Goal: Task Accomplishment & Management: Manage account settings

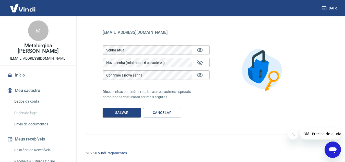
scroll to position [26, 0]
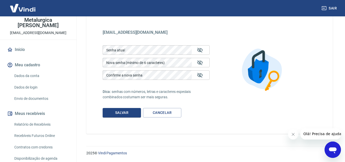
click at [31, 75] on link "Dados da conta" at bounding box center [41, 75] width 58 height 10
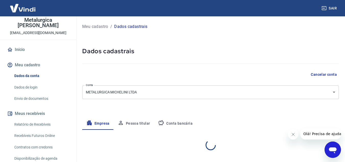
select select "SP"
select select "business"
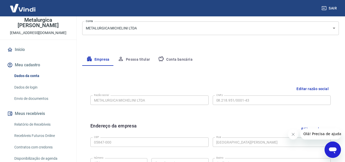
scroll to position [77, 0]
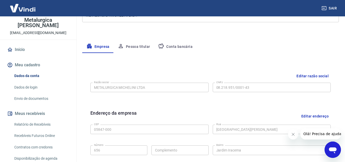
click at [303, 75] on button "Editar razão social" at bounding box center [312, 75] width 36 height 9
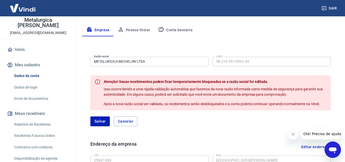
scroll to position [102, 0]
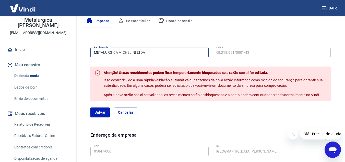
click at [155, 53] on input "METALURGICA MICHELINI LTDA" at bounding box center [149, 52] width 118 height 9
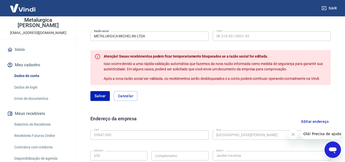
scroll to position [101, 0]
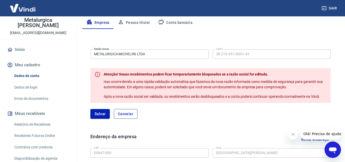
click at [129, 116] on button "Cancelar" at bounding box center [125, 114] width 23 height 10
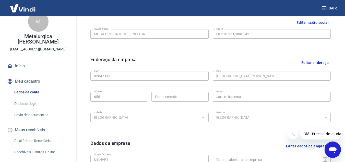
scroll to position [0, 0]
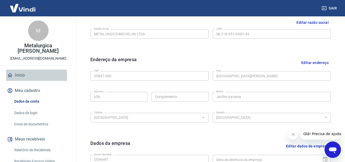
click at [24, 76] on link "Início" at bounding box center [38, 74] width 64 height 11
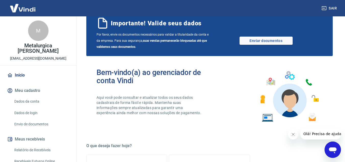
scroll to position [26, 0]
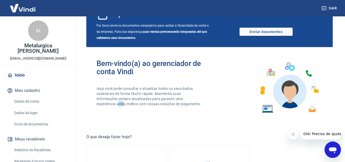
drag, startPoint x: 124, startPoint y: 104, endPoint x: 118, endPoint y: 104, distance: 6.2
click at [118, 104] on p "Aqui você pode consultar e atualizar todos os seus dados cadastrais de forma fá…" at bounding box center [150, 96] width 106 height 20
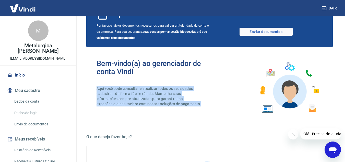
drag, startPoint x: 120, startPoint y: 109, endPoint x: 98, endPoint y: 88, distance: 30.7
click at [98, 88] on p "Aqui você pode consultar e atualizar todos os seus dados cadastrais de forma fá…" at bounding box center [150, 96] width 106 height 20
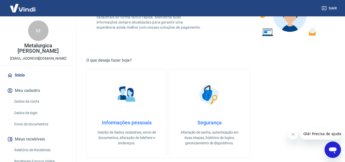
scroll to position [102, 0]
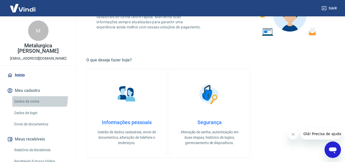
click at [27, 97] on link "Dados da conta" at bounding box center [41, 101] width 58 height 10
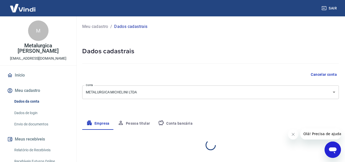
select select "SP"
select select "business"
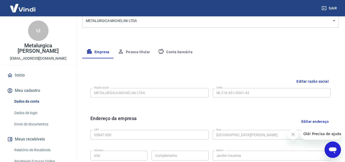
scroll to position [77, 0]
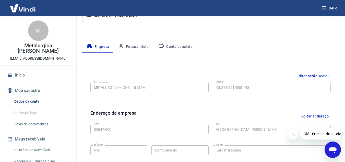
click at [29, 73] on link "Início" at bounding box center [38, 74] width 64 height 11
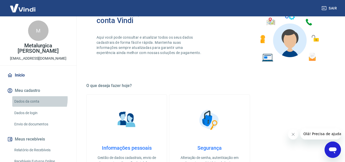
click at [34, 99] on link "Dados da conta" at bounding box center [41, 101] width 58 height 10
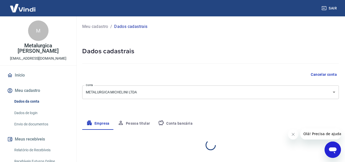
select select "SP"
select select "business"
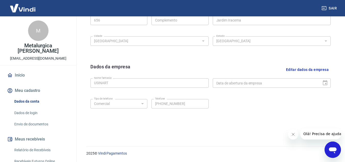
scroll to position [207, 0]
click at [29, 114] on link "Dados de login" at bounding box center [41, 112] width 58 height 10
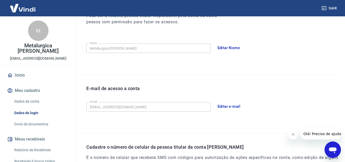
scroll to position [89, 0]
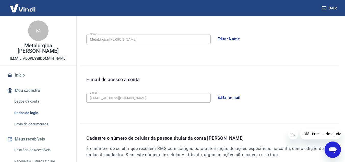
click at [226, 97] on button "Editar e-mail" at bounding box center [229, 97] width 29 height 11
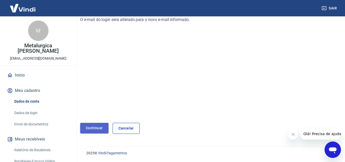
click at [94, 127] on link "Continuar" at bounding box center [94, 128] width 28 height 10
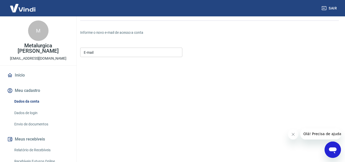
scroll to position [12, 0]
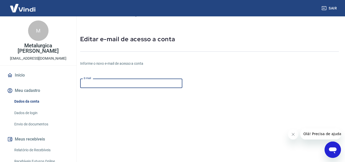
click at [99, 87] on input "E-mail" at bounding box center [131, 82] width 102 height 9
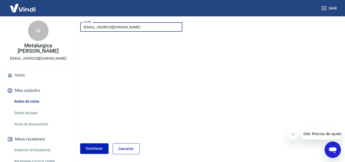
scroll to position [89, 0]
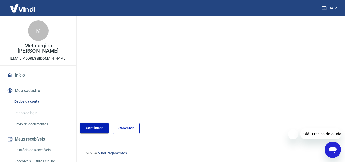
type input "[EMAIL_ADDRESS][DOMAIN_NAME]"
click at [93, 127] on button "Continuar" at bounding box center [94, 128] width 28 height 10
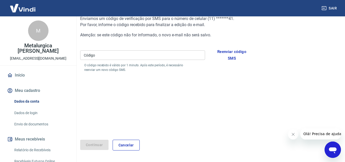
scroll to position [48, 0]
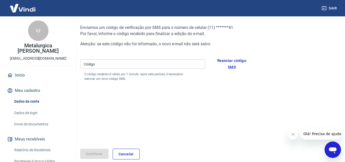
click at [176, 68] on input "Código" at bounding box center [142, 63] width 125 height 9
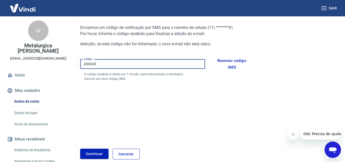
type input "456545"
click at [96, 154] on button "Continuar" at bounding box center [94, 153] width 28 height 10
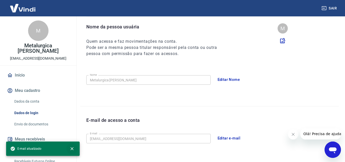
click at [74, 146] on button "close" at bounding box center [71, 148] width 11 height 11
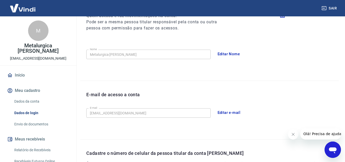
scroll to position [99, 0]
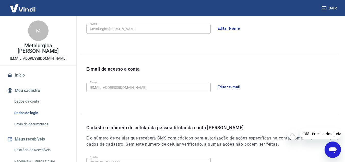
click at [46, 123] on link "Envio de documentos" at bounding box center [41, 124] width 58 height 10
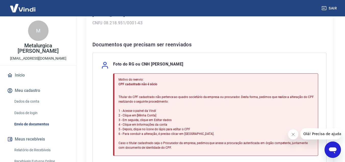
scroll to position [102, 0]
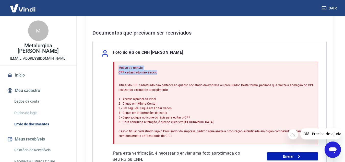
drag, startPoint x: 169, startPoint y: 73, endPoint x: 116, endPoint y: 68, distance: 53.6
click at [116, 68] on div "Motivo do reenvio: CPF cadastrado não é sócio Titular do CPF cadastrado não per…" at bounding box center [215, 103] width 205 height 82
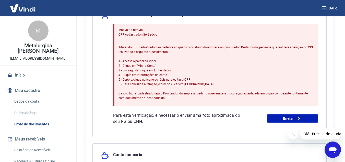
scroll to position [128, 0]
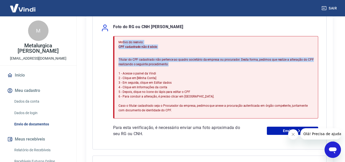
drag, startPoint x: 175, startPoint y: 64, endPoint x: 122, endPoint y: 44, distance: 56.1
click at [122, 44] on div "Motivo do reenvio: CPF cadastrado não é sócio Titular do CPF cadastrado não per…" at bounding box center [215, 77] width 195 height 79
click at [122, 44] on p "Motivo do reenvio:" at bounding box center [215, 42] width 195 height 5
drag, startPoint x: 117, startPoint y: 44, endPoint x: 172, endPoint y: 66, distance: 59.4
click at [172, 66] on div "Motivo do reenvio: CPF cadastrado não é sócio Titular do CPF cadastrado não per…" at bounding box center [215, 77] width 205 height 82
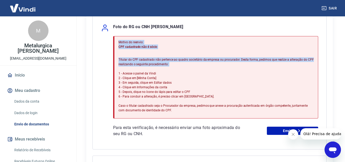
click at [172, 66] on p "Titular do CPF cadastrado não pertence ao quadro societário da empresa ou procu…" at bounding box center [215, 84] width 195 height 55
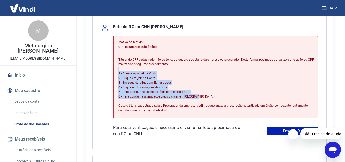
drag, startPoint x: 210, startPoint y: 100, endPoint x: 113, endPoint y: 69, distance: 101.3
click at [113, 69] on div "Motivo do reenvio: CPF cadastrado não é sócio Titular do CPF cadastrado não per…" at bounding box center [215, 77] width 205 height 82
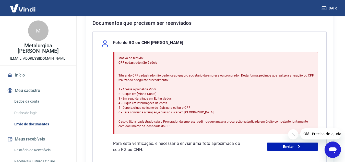
scroll to position [102, 0]
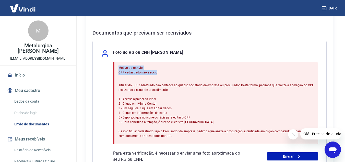
drag, startPoint x: 119, startPoint y: 68, endPoint x: 160, endPoint y: 72, distance: 40.8
click at [160, 72] on div "Motivo do reenvio: CPF cadastrado não é sócio" at bounding box center [215, 69] width 195 height 9
click at [160, 72] on p "CPF cadastrado não é sócio" at bounding box center [215, 72] width 195 height 5
drag, startPoint x: 160, startPoint y: 72, endPoint x: 117, endPoint y: 68, distance: 42.8
click at [117, 68] on div "Motivo do reenvio: CPF cadastrado não é sócio Titular do CPF cadastrado não per…" at bounding box center [215, 103] width 205 height 82
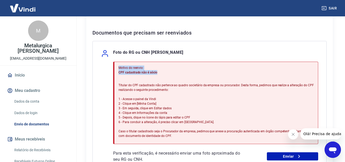
click at [117, 68] on div "Motivo do reenvio: CPF cadastrado não é sócio Titular do CPF cadastrado não per…" at bounding box center [215, 103] width 205 height 82
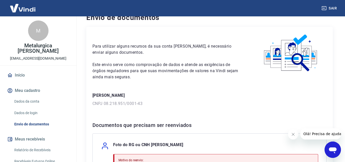
scroll to position [8, 0]
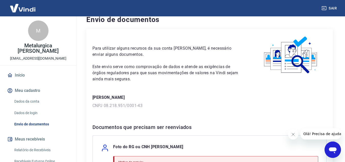
drag, startPoint x: 165, startPoint y: 83, endPoint x: 103, endPoint y: 63, distance: 64.8
click at [103, 63] on div "Para utilizar alguns recursos da sua conta Vindi, é necessário enviar alguns do…" at bounding box center [167, 58] width 151 height 47
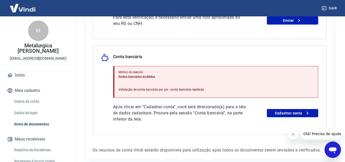
scroll to position [263, 0]
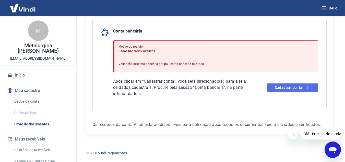
click at [276, 89] on link "Cadastrar conta" at bounding box center [292, 87] width 51 height 8
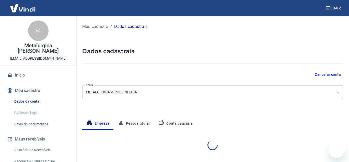
select select "SP"
select select "business"
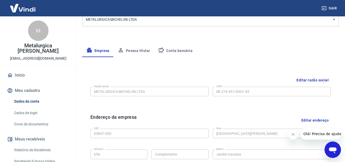
scroll to position [77, 0]
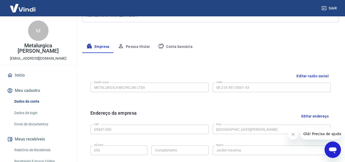
click at [181, 46] on button "Conta bancária" at bounding box center [175, 47] width 43 height 12
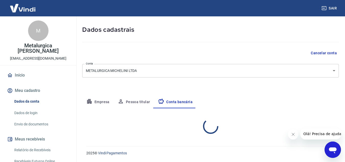
select select "1"
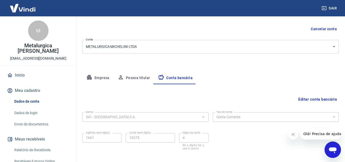
scroll to position [71, 0]
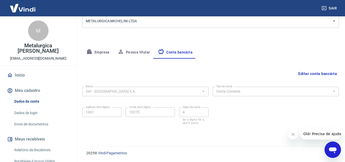
click at [19, 123] on link "Envio de documentos" at bounding box center [41, 124] width 58 height 10
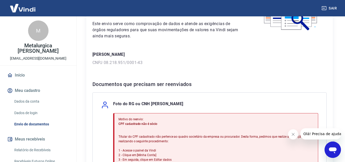
scroll to position [51, 0]
drag, startPoint x: 162, startPoint y: 54, endPoint x: 91, endPoint y: 53, distance: 71.5
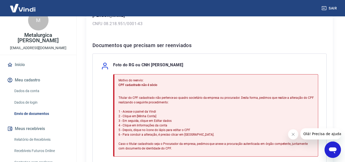
scroll to position [102, 0]
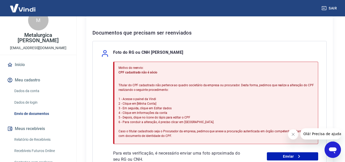
drag, startPoint x: 151, startPoint y: 53, endPoint x: 211, endPoint y: 51, distance: 59.8
click at [183, 51] on p "Foto do RG ou CNH RICARDO ANTONIO MICHELINI" at bounding box center [148, 53] width 70 height 8
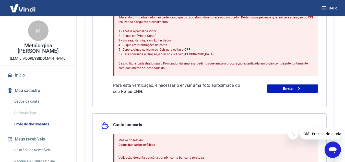
scroll to position [179, 0]
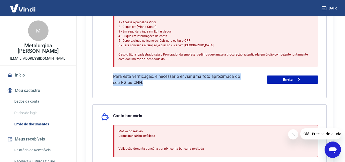
drag, startPoint x: 152, startPoint y: 82, endPoint x: 111, endPoint y: 76, distance: 40.8
click at [111, 76] on div "Foto do RG ou CNH RICARDO ANTONIO MICHELINI Motivo do reenvio: CPF cadastrado n…" at bounding box center [209, 31] width 234 height 134
drag, startPoint x: 109, startPoint y: 76, endPoint x: 152, endPoint y: 84, distance: 43.8
click at [152, 84] on div "Foto do RG ou CNH RICARDO ANTONIO MICHELINI Motivo do reenvio: CPF cadastrado n…" at bounding box center [209, 31] width 234 height 134
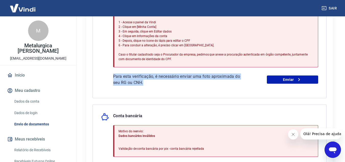
click at [152, 84] on p "Para esta verificação, é necessário enviar uma foto aproximada do seu RG ou CNH." at bounding box center [179, 79] width 133 height 12
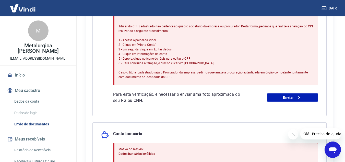
scroll to position [128, 0]
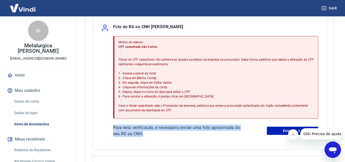
drag, startPoint x: 155, startPoint y: 132, endPoint x: 113, endPoint y: 126, distance: 42.8
click at [113, 126] on div "Foto do RG ou CNH RICARDO ANTONIO MICHELINI Motivo do reenvio: CPF cadastrado n…" at bounding box center [209, 82] width 234 height 134
drag, startPoint x: 112, startPoint y: 126, endPoint x: 152, endPoint y: 133, distance: 39.9
click at [152, 133] on div "Foto do RG ou CNH RICARDO ANTONIO MICHELINI Motivo do reenvio: CPF cadastrado n…" at bounding box center [209, 82] width 234 height 134
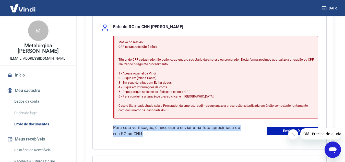
click at [152, 133] on p "Para esta verificação, é necessário enviar uma foto aproximada do seu RG ou CNH." at bounding box center [179, 130] width 133 height 12
drag, startPoint x: 152, startPoint y: 133, endPoint x: 113, endPoint y: 124, distance: 39.3
click at [113, 124] on div "Motivo do reenvio: CPF cadastrado não é sócio Titular do CPF cadastrado não per…" at bounding box center [215, 86] width 205 height 101
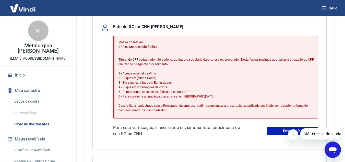
click at [27, 97] on link "Dados da conta" at bounding box center [41, 101] width 58 height 10
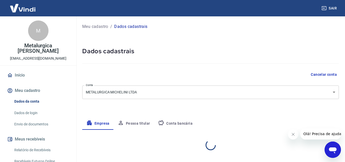
select select "SP"
select select "business"
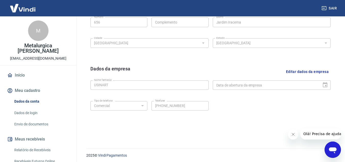
scroll to position [207, 0]
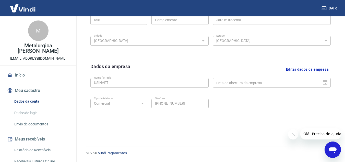
click at [38, 111] on link "Dados de login" at bounding box center [41, 112] width 58 height 10
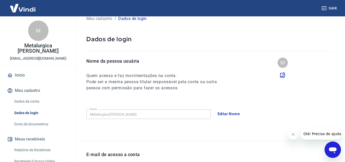
scroll to position [26, 0]
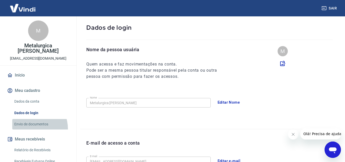
click at [29, 128] on link "Envio de documentos" at bounding box center [41, 124] width 58 height 10
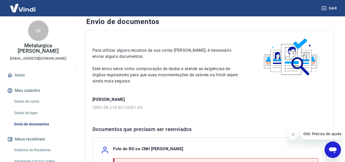
scroll to position [26, 0]
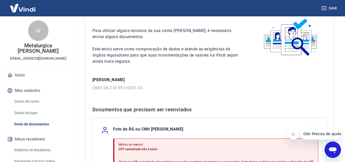
click at [122, 79] on p "RICARDO ANTONIO MICHELINI" at bounding box center [209, 80] width 234 height 6
click at [38, 92] on button "Meu cadastro" at bounding box center [38, 90] width 64 height 11
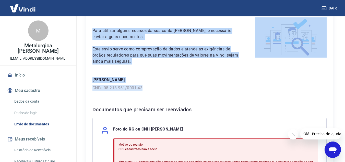
drag, startPoint x: 130, startPoint y: 83, endPoint x: 70, endPoint y: 71, distance: 61.2
click at [70, 71] on div "Sair M Metalurgica Michelini EIRELLI atendimento@lojadostecnicos.com.br Início …" at bounding box center [172, 55] width 345 height 162
click at [113, 83] on div "RICARDO ANTONIO MICHELINI CNPJ 08.218.951/0001-43" at bounding box center [209, 84] width 234 height 14
click at [154, 85] on div "RICARDO ANTONIO MICHELINI CNPJ 08.218.951/0001-43" at bounding box center [209, 84] width 234 height 14
click at [147, 89] on p "CNPJ 08.218.951/0001-43" at bounding box center [209, 88] width 234 height 6
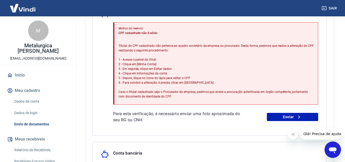
scroll to position [153, 0]
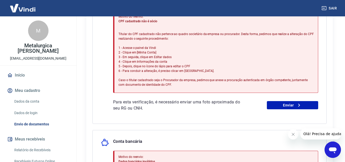
click at [333, 150] on icon "Abrir janela de mensagens" at bounding box center [333, 150] width 8 height 6
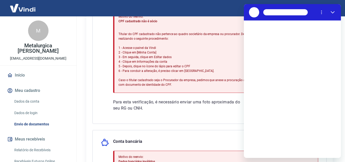
scroll to position [0, 0]
click at [172, 94] on div "Motivo do reenvio: CPF cadastrado não é sócio Titular do CPF cadastrado não per…" at bounding box center [215, 60] width 205 height 101
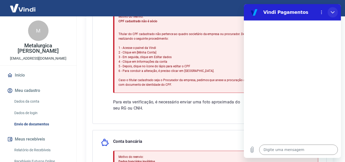
click at [332, 11] on icon "Fechar" at bounding box center [333, 12] width 4 height 4
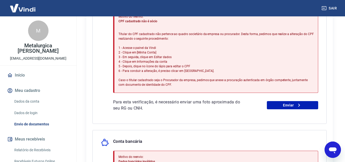
click at [337, 146] on div "Abrir janela de mensagens" at bounding box center [332, 149] width 15 height 15
type textarea "x"
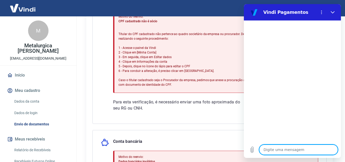
type textarea "B"
type textarea "x"
type textarea "Bo"
type textarea "x"
type textarea "Bom"
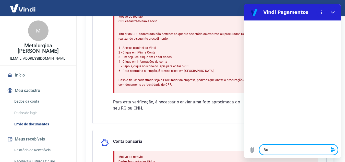
type textarea "x"
type textarea "Bom"
type textarea "x"
type textarea "Bom d"
type textarea "x"
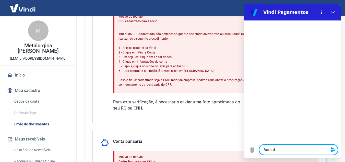
type textarea "Bom di"
type textarea "x"
type textarea "Bom dia"
type textarea "x"
type textarea "Bom dia]"
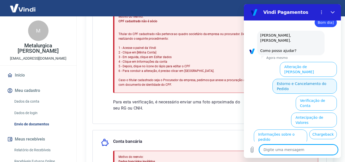
scroll to position [38, 0]
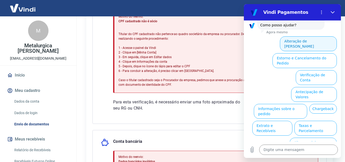
click at [293, 40] on button "Alteração de [PERSON_NAME]" at bounding box center [308, 43] width 57 height 15
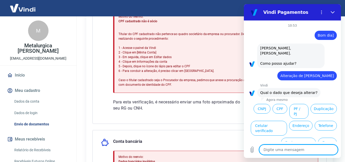
scroll to position [20, 0]
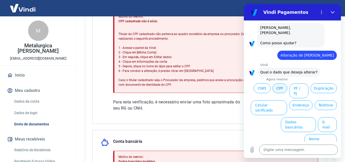
click at [287, 87] on button "CPF" at bounding box center [279, 88] width 15 height 10
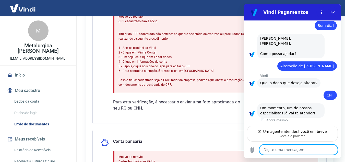
scroll to position [10, 0]
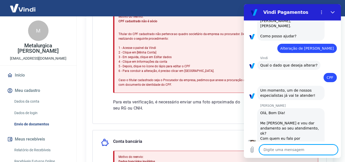
type textarea "x"
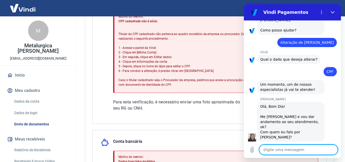
scroll to position [34, 0]
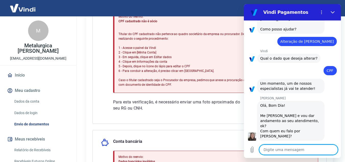
type textarea "B"
type textarea "x"
type textarea "Bo"
type textarea "x"
type textarea "Bom"
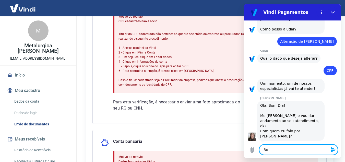
type textarea "x"
type textarea "Bom"
type textarea "x"
type textarea "Bom d"
type textarea "x"
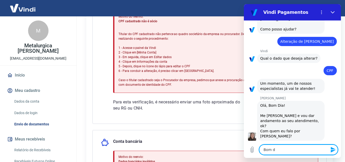
type textarea "Bom di"
type textarea "x"
type textarea "Bom dia"
type textarea "x"
type textarea "Bom dia"
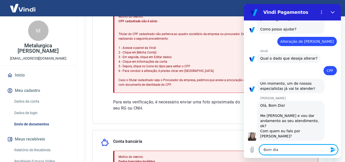
type textarea "x"
type textarea "Bom dia S"
type textarea "x"
type textarea "Bom dia Si"
type textarea "x"
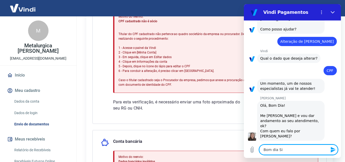
type textarea "Bom dia Sil"
type textarea "x"
type textarea "Bom dia Sila"
type textarea "x"
type textarea "Bom dia Silav"
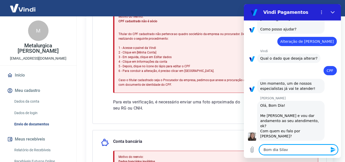
type textarea "x"
type textarea "Bom dia Silava"
type textarea "x"
type textarea "Bom dia Silav"
type textarea "x"
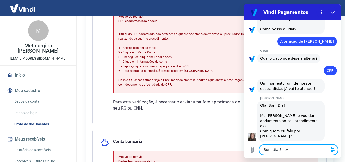
type textarea "Bom dia Sila"
type textarea "x"
type textarea "Bom dia Sil"
type textarea "x"
type textarea "Bom dia Siln"
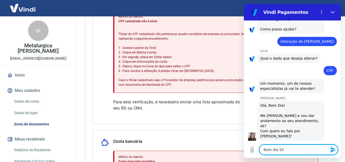
type textarea "x"
type textarea "Bom dia Silna"
type textarea "x"
type textarea "Bom dia Siln"
type textarea "x"
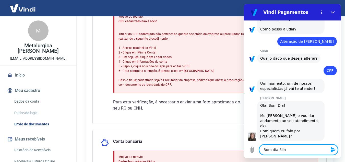
type textarea "Bom dia Sil"
type textarea "x"
type textarea "Bom dia Silv"
type textarea "x"
type textarea "Bom dia Silva"
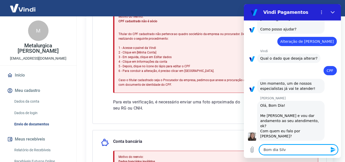
type textarea "x"
type textarea "Bom dia Silvan"
type textarea "x"
type textarea "Bom dia Silvana"
type textarea "x"
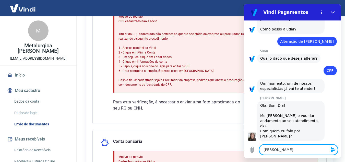
type textarea "Bom dia Silvana,"
type textarea "x"
type textarea "Bom dia Silvana,"
type textarea "x"
type textarea "Bom dia Silvana, c"
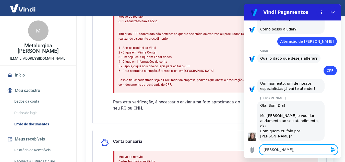
type textarea "x"
type textarea "Bom dia Silvana, co"
type textarea "x"
type textarea "Bom dia Silvana, com"
type textarea "x"
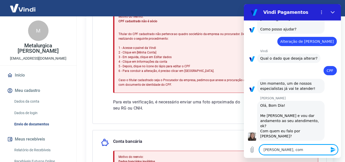
type textarea "Bom dia Silvana, com"
type textarea "x"
type textarea "Bom dia Silvana, com J"
type textarea "x"
type textarea "Bom dia Silvana, com Ju"
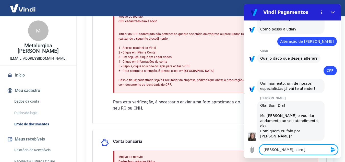
type textarea "x"
type textarea "Bom dia Silvana, com Jul"
type textarea "x"
type textarea "Bom dia Silvana, com Juli"
type textarea "x"
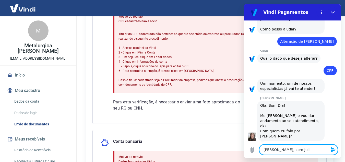
type textarea "[PERSON_NAME], com [PERSON_NAME]"
type textarea "x"
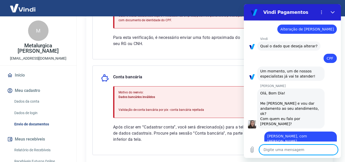
scroll to position [230, 0]
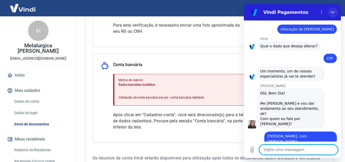
click at [333, 12] on icon "Fechar" at bounding box center [333, 12] width 4 height 4
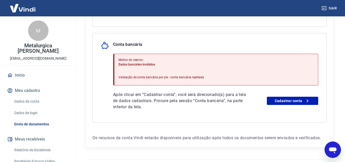
scroll to position [238, 0]
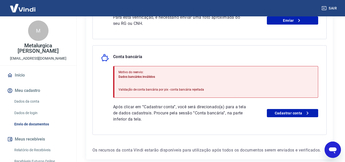
type textarea "x"
click at [299, 113] on link "Cadastrar conta" at bounding box center [292, 113] width 51 height 8
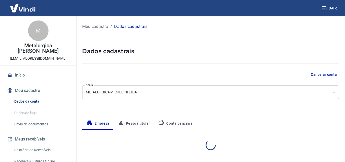
select select "SP"
select select "business"
click at [329, 143] on div "Abrir janela de mensagens, 1 mensagem não lida" at bounding box center [332, 149] width 15 height 15
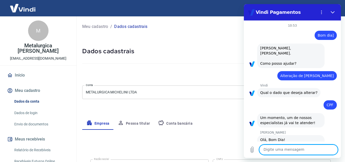
scroll to position [71, 0]
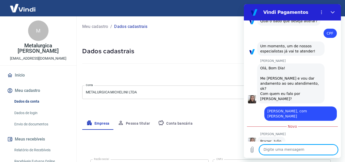
click at [286, 149] on textarea at bounding box center [298, 149] width 79 height 10
type textarea "Prazer"
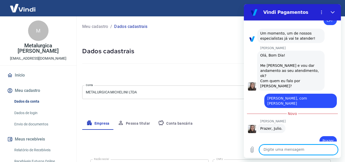
scroll to position [84, 0]
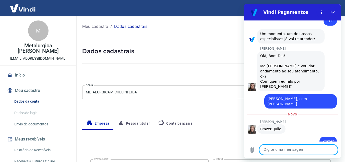
click at [297, 148] on textarea at bounding box center [298, 149] width 79 height 10
click at [126, 127] on button "Pessoa titular" at bounding box center [134, 123] width 41 height 12
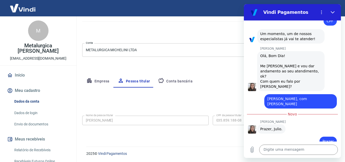
scroll to position [43, 0]
click at [332, 12] on icon "Fechar" at bounding box center [333, 12] width 4 height 2
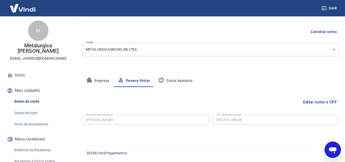
scroll to position [84, 0]
click at [307, 101] on button "Editar nome e CPF" at bounding box center [320, 102] width 38 height 10
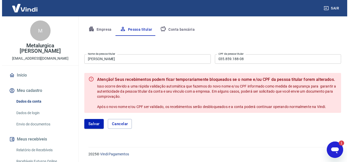
scroll to position [0, 0]
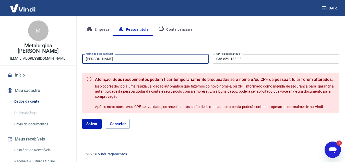
drag, startPoint x: 74, startPoint y: 52, endPoint x: 18, endPoint y: 49, distance: 55.8
paste input "[PERSON_NAME]"
type input "[PERSON_NAME]"
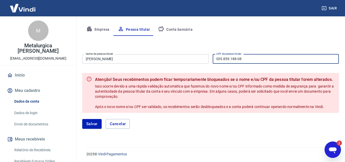
click at [243, 56] on input "035.859.188-08" at bounding box center [276, 58] width 126 height 9
drag, startPoint x: 248, startPoint y: 57, endPoint x: 172, endPoint y: 52, distance: 76.6
click at [172, 52] on div "Editar nome e CPF Nome da pessoa titular Christiane Michelini Nome da pessoa ti…" at bounding box center [210, 85] width 257 height 99
paste input "317.603.568-32"
type input "317.603.568-32"
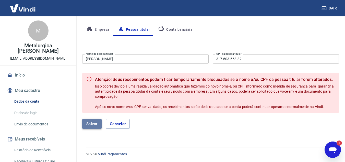
click at [85, 126] on button "Salvar" at bounding box center [91, 124] width 19 height 10
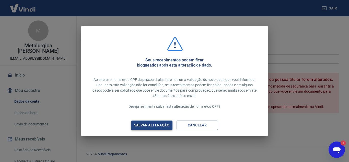
click at [163, 124] on div "Salvar alteração" at bounding box center [151, 125] width 47 height 6
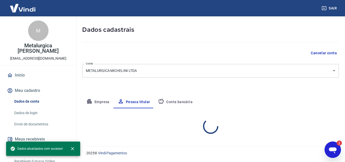
scroll to position [43, 0]
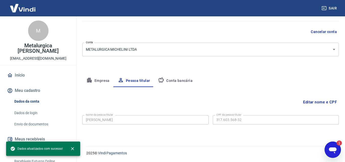
drag, startPoint x: 8, startPoint y: 2, endPoint x: 15, endPoint y: 10, distance: 10.4
click at [341, 152] on div "2025 © Vindi Pagamentos" at bounding box center [209, 151] width 271 height 22
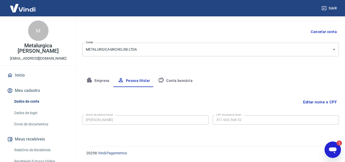
click at [339, 151] on div "Abrir janela de mensagens, 1 mensagem não lida" at bounding box center [332, 149] width 15 height 15
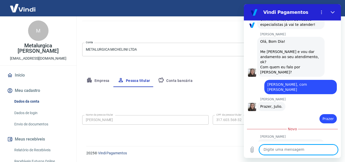
scroll to position [106, 0]
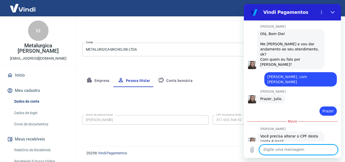
click at [303, 148] on textarea at bounding box center [298, 149] width 79 height 10
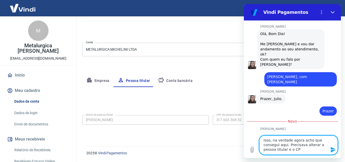
type textarea "Isso, na verdade agora acho que consegui aqui. Precisava alterar a pessoa titul…"
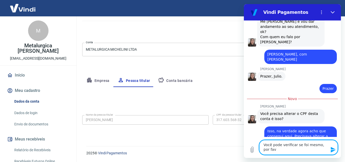
scroll to position [129, 0]
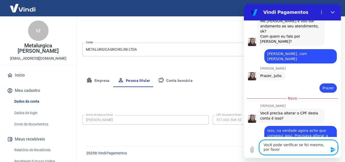
type textarea "Você pode verificar se foi mesmo, por favor?"
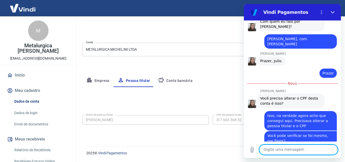
scroll to position [143, 0]
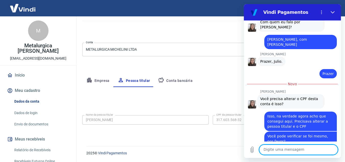
click at [149, 109] on div "Editar nome e CPF Nome da pessoa titular Christiane Michelini Nome da pessoa ti…" at bounding box center [210, 110] width 257 height 47
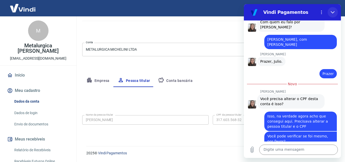
drag, startPoint x: 332, startPoint y: 11, endPoint x: 575, endPoint y: 15, distance: 243.4
click at [332, 11] on icon "Fechar" at bounding box center [333, 12] width 4 height 4
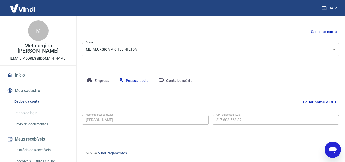
scroll to position [143, 0]
click at [164, 76] on button "Conta bancária" at bounding box center [175, 81] width 43 height 12
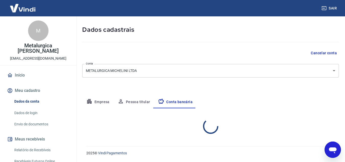
select select "1"
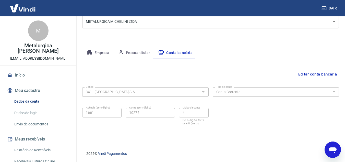
scroll to position [71, 0]
click at [38, 124] on link "Envio de documentos" at bounding box center [41, 124] width 58 height 10
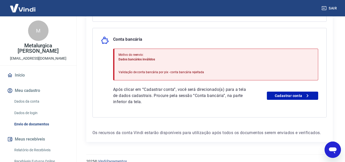
scroll to position [255, 0]
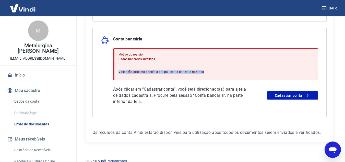
drag, startPoint x: 120, startPoint y: 70, endPoint x: 206, endPoint y: 73, distance: 86.3
click at [206, 73] on div "Motivo do reenvio: Dados bancários inválidos Validação de conta bancária por pi…" at bounding box center [215, 64] width 205 height 32
click at [207, 73] on div "Motivo do reenvio: Dados bancários inválidos Validação de conta bancária por pi…" at bounding box center [215, 64] width 205 height 32
drag, startPoint x: 210, startPoint y: 71, endPoint x: 118, endPoint y: 54, distance: 93.5
click at [118, 54] on div "Motivo do reenvio: Dados bancários inválidos Validação de conta bancária por pi…" at bounding box center [215, 64] width 205 height 32
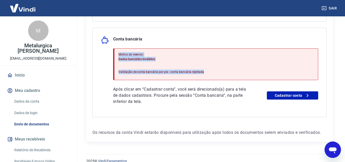
click at [118, 54] on div "Motivo do reenvio: Dados bancários inválidos Validação de conta bancária por pi…" at bounding box center [215, 64] width 205 height 32
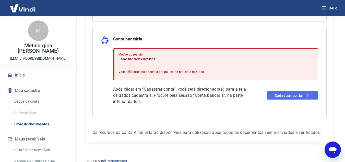
click at [303, 96] on link "Cadastrar conta" at bounding box center [292, 95] width 51 height 8
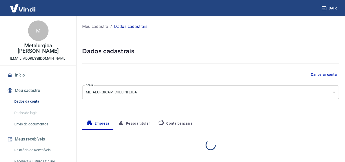
select select "SP"
select select "business"
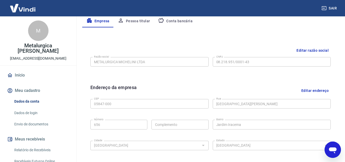
scroll to position [128, 0]
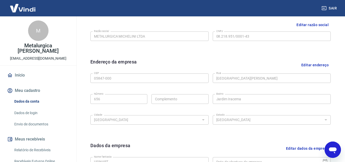
click at [51, 123] on link "Envio de documentos" at bounding box center [41, 124] width 58 height 10
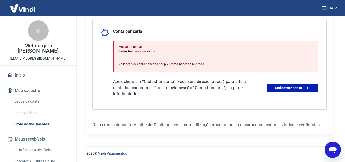
scroll to position [123, 0]
click at [291, 87] on link "Cadastrar conta" at bounding box center [292, 87] width 51 height 8
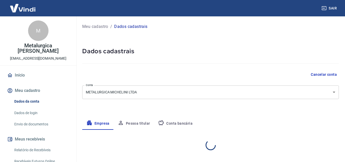
select select "SP"
select select "business"
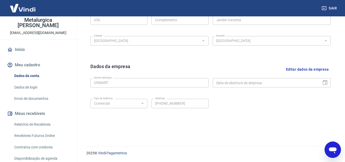
scroll to position [120, 0]
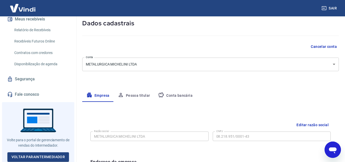
click at [189, 98] on button "Conta bancária" at bounding box center [175, 95] width 43 height 12
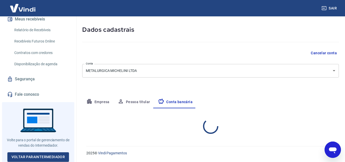
select select "1"
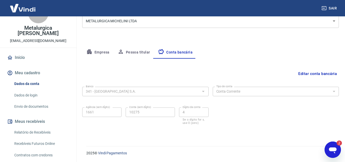
scroll to position [0, 0]
click at [336, 151] on icon "Abrir janela de mensagens, 2 mensagens não lidas" at bounding box center [332, 149] width 9 height 9
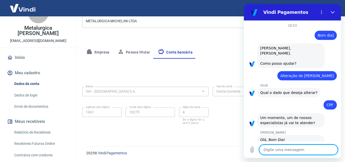
type textarea "x"
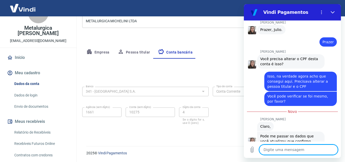
click at [300, 151] on textarea at bounding box center [298, 149] width 79 height 10
type textarea "C"
type textarea "x"
type textarea "CP"
type textarea "x"
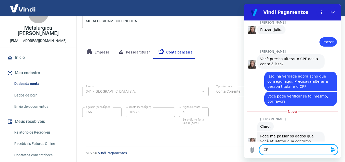
type textarea "CPF"
type textarea "x"
type textarea "CP"
type textarea "x"
type textarea "C"
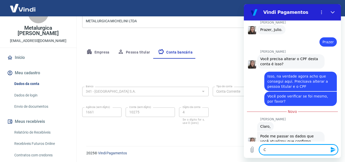
type textarea "x"
type textarea "c"
type textarea "x"
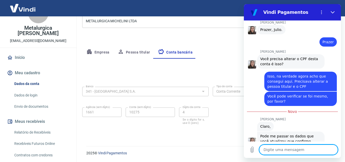
paste textarea "[PERSON_NAME]"
type textarea "[PERSON_NAME]"
type textarea "x"
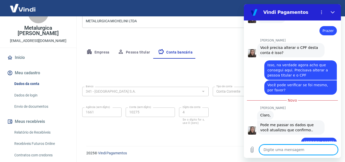
scroll to position [187, 0]
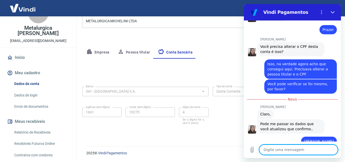
type textarea "x"
paste textarea "CPF: 317.603.568-3"
type textarea "CPF: 317.603.568-3"
type textarea "x"
type textarea "CPF: 317.603.568-3"
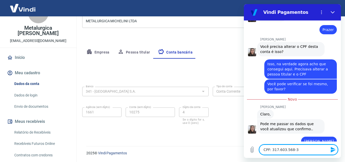
type textarea "x"
drag, startPoint x: 304, startPoint y: 148, endPoint x: 218, endPoint y: 140, distance: 86.1
click html "Vindi Pagamentos 10:53 Web User 68ac68caf44b87b38a3bc8e2 diz: Bom dia] diz: [PE…"
paste textarea "2"
type textarea "CPF: 317.603.568-32"
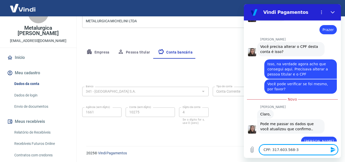
type textarea "x"
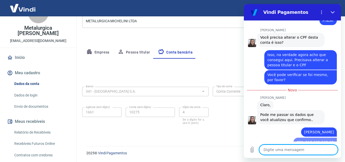
type textarea "x"
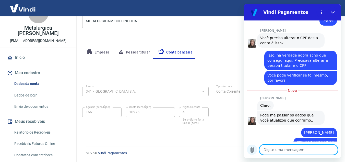
scroll to position [197, 0]
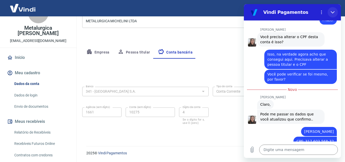
drag, startPoint x: 333, startPoint y: 11, endPoint x: 558, endPoint y: 26, distance: 226.2
click at [333, 11] on icon "Fechar" at bounding box center [333, 12] width 4 height 4
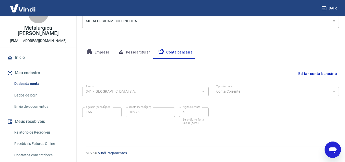
click at [35, 105] on link "Envio de documentos" at bounding box center [41, 106] width 58 height 10
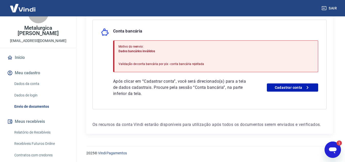
click at [328, 148] on icon "Abrir janela de mensagens, 1 mensagem não lida" at bounding box center [332, 149] width 9 height 9
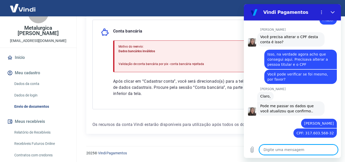
type textarea "x"
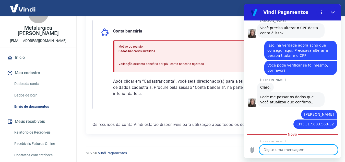
scroll to position [213, 0]
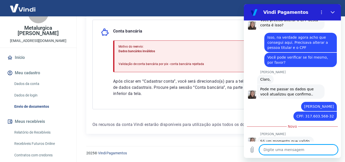
click at [300, 149] on textarea at bounding box center [298, 149] width 79 height 10
type textarea "P"
type textarea "x"
type textarea "Pe"
type textarea "x"
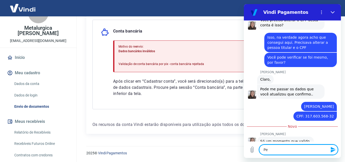
type textarea "Per"
type textarea "x"
type textarea "Perf"
type textarea "x"
type textarea "Perfe"
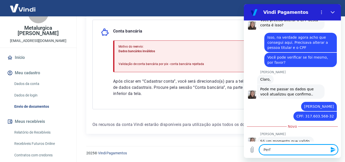
type textarea "x"
type textarea "Perfei"
type textarea "x"
type textarea "Perfeit"
type textarea "x"
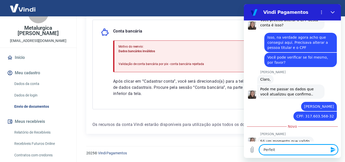
type textarea "Perfeito"
type textarea "x"
type textarea "Perfeito,"
type textarea "x"
type textarea "Perfeito,"
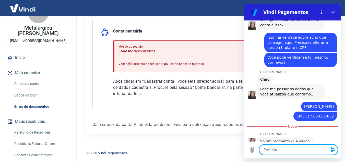
type textarea "x"
type textarea "Perfeito, o"
type textarea "x"
type textarea "Perfeito, on"
type textarea "x"
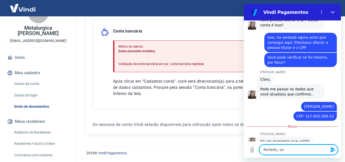
type textarea "Perfeito, onr"
type textarea "x"
type textarea "Perfeito, onri"
type textarea "x"
type textarea "Perfeito, onr"
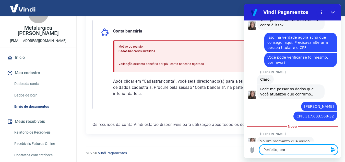
type textarea "x"
type textarea "Perfeito, on"
type textarea "x"
type textarea "Perfeito, o"
type textarea "x"
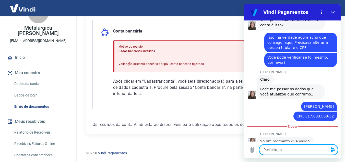
type textarea "Perfeito, ob"
type textarea "x"
type textarea "Perfeito, obr"
type textarea "x"
type textarea "Perfeito, obri"
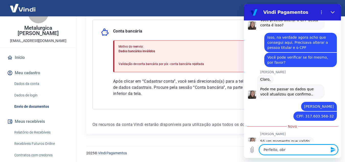
type textarea "x"
type textarea "Perfeito, obrig"
type textarea "x"
type textarea "Perfeito, obriga"
type textarea "x"
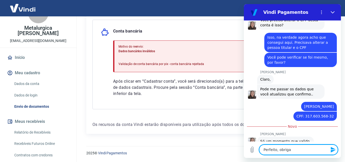
type textarea "Perfeito, obrigad"
type textarea "x"
type textarea "Perfeito, obrigado"
type textarea "x"
type textarea "Perfeito, obrigado!"
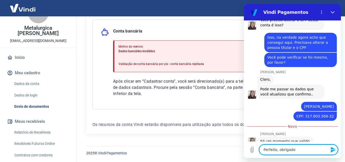
type textarea "x"
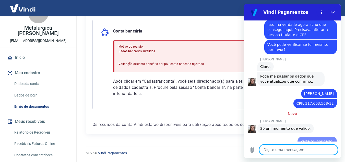
type textarea "x"
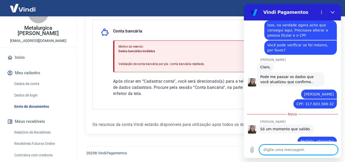
type textarea "A"
type textarea "x"
type textarea "A"
type textarea "x"
type textarea "A c"
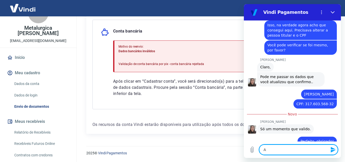
type textarea "x"
type textarea "A co"
type textarea "x"
type textarea "A con"
type textarea "x"
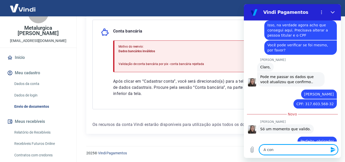
type textarea "A cont"
type textarea "x"
type textarea "A conta"
type textarea "x"
type textarea "A conta"
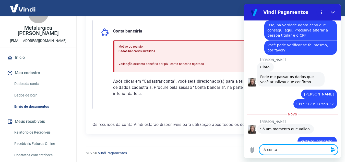
type textarea "x"
type textarea "A conta b"
type textarea "x"
type textarea "A conta bn"
type textarea "x"
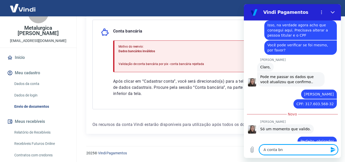
type textarea "A conta b"
type textarea "x"
type textarea "A conta ba"
type textarea "x"
type textarea "A conta ban"
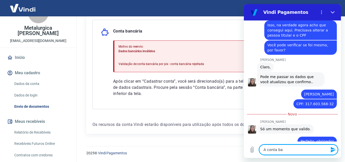
type textarea "x"
type textarea "A conta banc"
type textarea "x"
type textarea "A conta bancá"
type textarea "x"
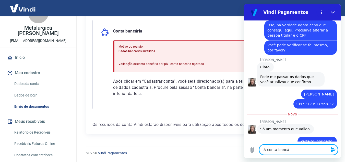
type textarea "A conta bancár"
type textarea "x"
type textarea "A conta bancári"
type textarea "x"
type textarea "A conta bancária"
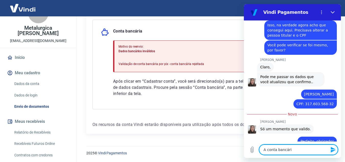
type textarea "x"
type textarea "A conta bancária"
type textarea "x"
type textarea "A conta bancária t"
type textarea "x"
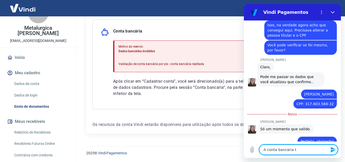
type textarea "A conta bancária ta"
type textarea "x"
type textarea "A conta bancária tam"
type textarea "x"
type textarea "A conta bancária tamb"
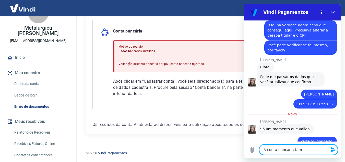
type textarea "x"
type textarea "A conta bancária també"
type textarea "x"
type textarea "A conta bancária também"
type textarea "x"
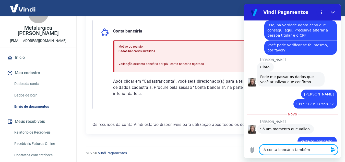
type textarea "A conta bancária também"
type textarea "x"
type textarea "A conta bancária também e"
type textarea "x"
type textarea "A conta bancária também es"
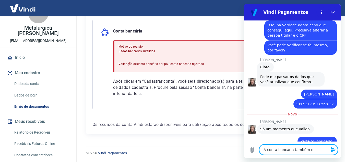
type textarea "x"
type textarea "A conta bancária também est"
type textarea "x"
type textarea "A conta bancária também está"
type textarea "x"
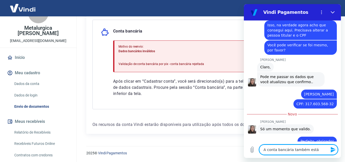
type textarea "A conta bancária também está"
type textarea "x"
type textarea "A conta bancária também está d"
type textarea "x"
type textarea "A conta bancária também está da"
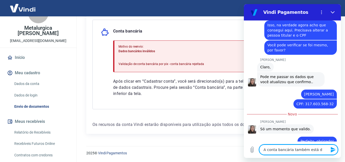
type textarea "x"
type textarea "A conta bancária também está dan"
type textarea "x"
type textarea "A conta bancária também está dand"
type textarea "x"
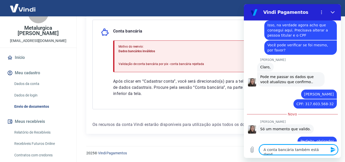
type textarea "A conta bancária também está dando"
type textarea "x"
type textarea "A conta bancária também está dando"
type textarea "x"
type textarea "A conta bancária também está dando e"
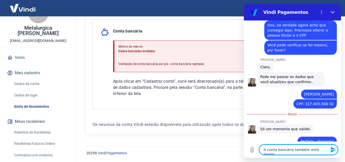
type textarea "x"
type textarea "A conta bancária também está dando er"
type textarea "x"
type textarea "A conta bancária também está dando err"
type textarea "x"
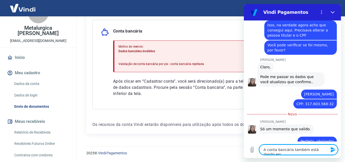
scroll to position [226, 0]
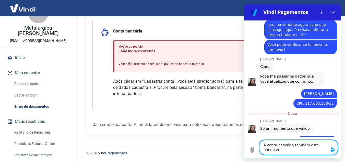
type textarea "A conta bancária também está dando erro"
type textarea "x"
type textarea "A conta bancária também está dando erro."
type textarea "x"
type textarea "A conta bancária também está dando erro."
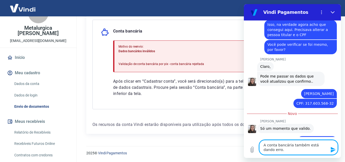
type textarea "x"
type textarea "A conta bancária também está dando erro. N"
type textarea "x"
type textarea "A conta bancária também está dando erro. NÕ"
type textarea "x"
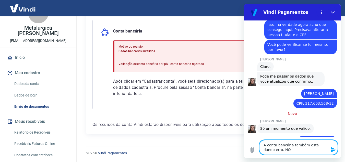
type textarea "A conta bancária também está dando erro. NÕ"
type textarea "x"
type textarea "A conta bancária também está dando erro. NÕ"
type textarea "x"
type textarea "A conta bancária também está dando erro. N"
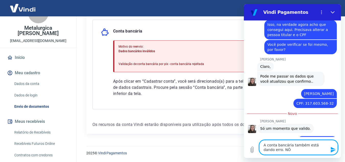
type textarea "x"
type textarea "A conta bancária também está dando erro. Nç"
type textarea "x"
type textarea "A conta bancária também está dando erro. NçO"
type textarea "x"
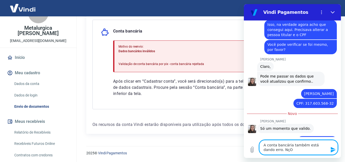
type textarea "A conta bancária também está dando erro. Nç"
type textarea "x"
type textarea "A conta bancária também está dando erro. N"
type textarea "x"
type textarea "A conta bancária também está dando erro. NÃ"
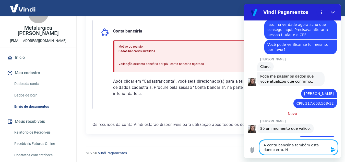
type textarea "x"
type textarea "A conta bancária também está dando erro. N"
type textarea "x"
type textarea "A conta bancária também está dando erro. [GEOGRAPHIC_DATA]"
type textarea "x"
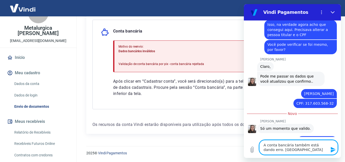
type textarea "A conta bancária também está dando erro. Não"
type textarea "x"
type textarea "A conta bancária também está dando erro. Não"
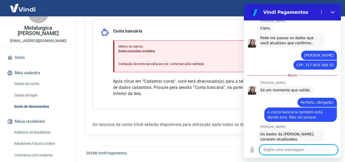
scroll to position [277, 0]
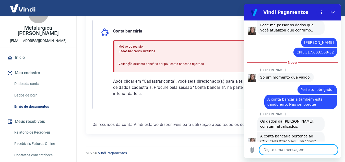
click at [315, 147] on textarea at bounding box center [298, 149] width 79 height 10
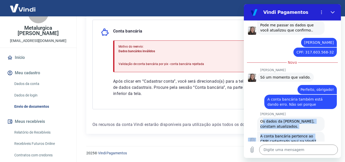
drag, startPoint x: 305, startPoint y: 130, endPoint x: 263, endPoint y: 112, distance: 46.0
click at [263, 112] on div "10:53 Web User 68ac68caf44b87b38a3bc8e2 diz: Bom dia] diz: [PERSON_NAME], [PERS…" at bounding box center [292, 80] width 97 height 121
click at [263, 119] on span "Os dados da [PERSON_NAME], constam atualizados." at bounding box center [287, 123] width 55 height 9
drag, startPoint x: 304, startPoint y: 130, endPoint x: 261, endPoint y: 109, distance: 47.8
click at [261, 109] on div "10:53 Web User 68ac68caf44b87b38a3bc8e2 diz: Bom dia] diz: [PERSON_NAME], [PERS…" at bounding box center [292, 80] width 97 height 121
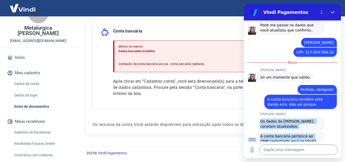
click at [261, 119] on span "Os dados da [PERSON_NAME], constam atualizados." at bounding box center [287, 123] width 55 height 9
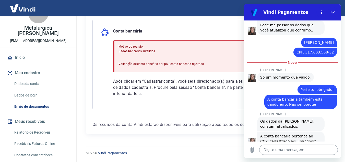
click at [298, 148] on textarea at bounding box center [298, 149] width 79 height 10
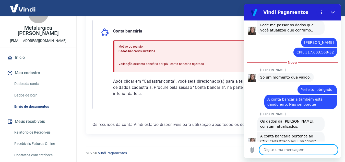
click at [305, 148] on textarea at bounding box center [298, 149] width 79 height 10
click at [292, 149] on textarea at bounding box center [298, 149] width 79 height 10
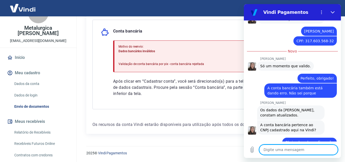
scroll to position [290, 0]
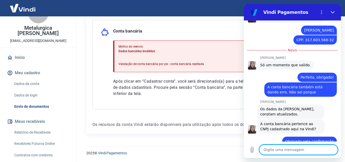
click at [295, 149] on textarea at bounding box center [298, 149] width 79 height 10
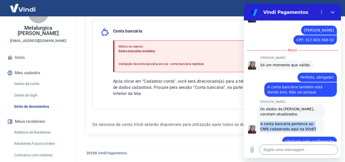
drag, startPoint x: 306, startPoint y: 119, endPoint x: 259, endPoint y: 112, distance: 46.7
click at [259, 119] on div "[PERSON_NAME] diz: A conta bancária pertence ao CNPJ cadastrado aqui na Vindi?" at bounding box center [290, 126] width 67 height 14
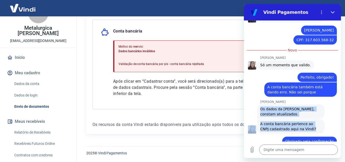
drag, startPoint x: 305, startPoint y: 118, endPoint x: 254, endPoint y: 108, distance: 52.0
click at [254, 108] on div "10:53 Web User 68ac68caf44b87b38a3bc8e2 diz: Bom dia] diz: [PERSON_NAME], [PERS…" at bounding box center [292, 80] width 97 height 121
click at [267, 119] on div "[PERSON_NAME] diz: A conta bancária pertence ao CNPJ cadastrado aqui na Vindi?" at bounding box center [290, 126] width 67 height 14
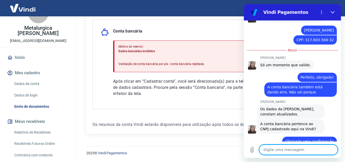
click at [276, 149] on textarea at bounding box center [298, 149] width 79 height 10
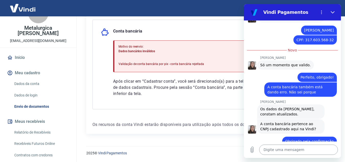
click at [275, 153] on textarea at bounding box center [298, 149] width 79 height 10
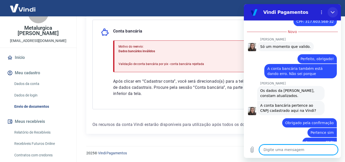
scroll to position [309, 0]
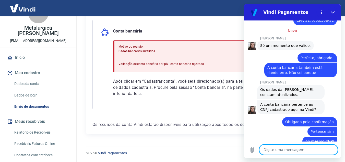
click at [287, 149] on textarea at bounding box center [298, 149] width 79 height 10
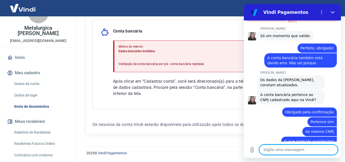
scroll to position [341, 0]
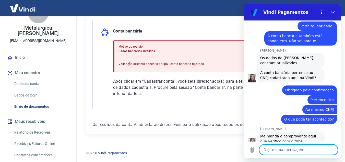
click at [294, 146] on textarea at bounding box center [298, 149] width 79 height 10
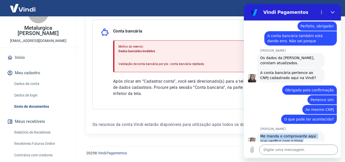
drag, startPoint x: 297, startPoint y: 130, endPoint x: 261, endPoint y: 125, distance: 36.8
click at [261, 131] on div "[PERSON_NAME] diz: Me manda o comprovante aqui que verifico com o time." at bounding box center [290, 138] width 67 height 14
click at [261, 134] on span "Me manda o comprovante aqui que verifico com o time." at bounding box center [288, 138] width 57 height 9
click at [173, 92] on p "Após clicar em “Cadastrar conta”, você será direcionado(a) para a tela de dados…" at bounding box center [179, 87] width 133 height 18
click at [178, 83] on p "Após clicar em “Cadastrar conta”, você será direcionado(a) para a tela de dados…" at bounding box center [179, 87] width 133 height 18
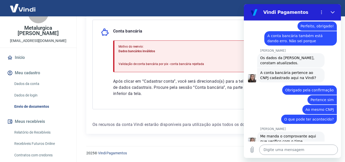
click at [291, 150] on textarea at bounding box center [298, 149] width 79 height 10
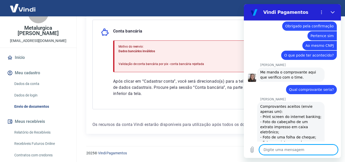
scroll to position [405, 0]
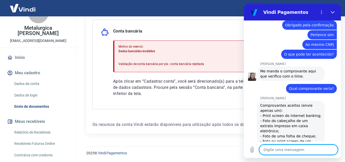
click at [288, 148] on textarea at bounding box center [298, 149] width 79 height 10
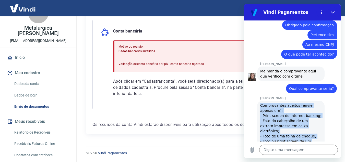
drag, startPoint x: 304, startPoint y: 131, endPoint x: 260, endPoint y: 95, distance: 57.2
click at [260, 101] on div "[PERSON_NAME] diz: Comprovantes aceitos (envie apenas um): - Print screen do in…" at bounding box center [290, 126] width 67 height 50
click at [276, 103] on div "Comprovantes aceitos (envie apenas um): - Print screen do internet banking; - F…" at bounding box center [290, 126] width 61 height 46
drag, startPoint x: 290, startPoint y: 123, endPoint x: 259, endPoint y: 94, distance: 42.1
click at [259, 101] on div "[PERSON_NAME] diz: Comprovantes aceitos (envie apenas um): - Print screen do in…" at bounding box center [290, 126] width 67 height 50
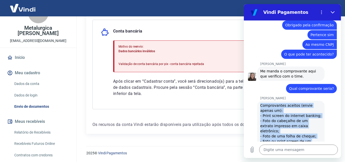
click at [289, 103] on div "Comprovantes aceitos (envie apenas um): - Print screen do internet banking; - F…" at bounding box center [290, 126] width 61 height 46
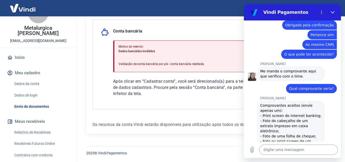
click at [271, 151] on textarea at bounding box center [298, 149] width 79 height 10
drag, startPoint x: 302, startPoint y: 128, endPoint x: 259, endPoint y: 125, distance: 42.5
click at [259, 125] on div "[PERSON_NAME] diz: Comprovantes aceitos (envie apenas um): - Print screen do in…" at bounding box center [290, 126] width 67 height 50
click at [268, 118] on div "Comprovantes aceitos (envie apenas um): - Print screen do internet banking; - F…" at bounding box center [290, 126] width 61 height 46
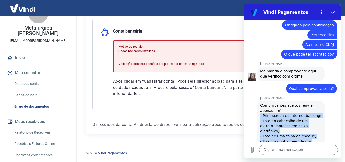
drag, startPoint x: 261, startPoint y: 104, endPoint x: 302, endPoint y: 130, distance: 48.7
click at [302, 130] on div "[PERSON_NAME] diz: Comprovantes aceitos (envie apenas um): - Print screen do in…" at bounding box center [290, 126] width 67 height 50
click at [302, 130] on div "Comprovantes aceitos (envie apenas um): - Print screen do internet banking; - F…" at bounding box center [290, 126] width 61 height 46
drag, startPoint x: 306, startPoint y: 131, endPoint x: 261, endPoint y: 93, distance: 58.7
click at [261, 103] on div "Comprovantes aceitos (envie apenas um): - Print screen do internet banking; - F…" at bounding box center [290, 126] width 61 height 46
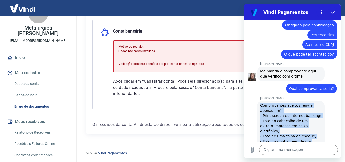
click at [261, 103] on div "Comprovantes aceitos (envie apenas um): - Print screen do internet banking; - F…" at bounding box center [290, 126] width 61 height 46
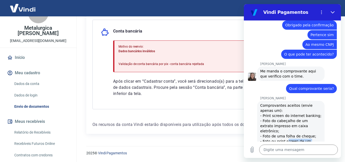
drag, startPoint x: 306, startPoint y: 128, endPoint x: 285, endPoint y: 124, distance: 20.5
click at [286, 124] on div "Comprovantes aceitos (envie apenas um): - Print screen do internet banking; - F…" at bounding box center [290, 126] width 61 height 46
click at [285, 124] on div "Comprovantes aceitos (envie apenas um): - Print screen do internet banking; - F…" at bounding box center [290, 126] width 61 height 46
drag, startPoint x: 304, startPoint y: 131, endPoint x: 260, endPoint y: 125, distance: 44.6
click at [260, 125] on div "Comprovantes aceitos (envie apenas um): - Print screen do internet banking; - F…" at bounding box center [290, 126] width 61 height 46
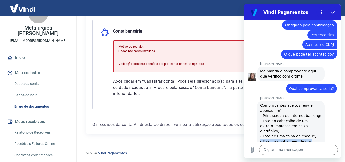
click at [306, 129] on div "Comprovantes aceitos (envie apenas um): - Print screen do internet banking; - F…" at bounding box center [290, 126] width 61 height 46
drag, startPoint x: 306, startPoint y: 131, endPoint x: 282, endPoint y: 125, distance: 25.0
click at [282, 125] on div "Comprovantes aceitos (envie apenas um): - Print screen do internet banking; - F…" at bounding box center [290, 126] width 61 height 46
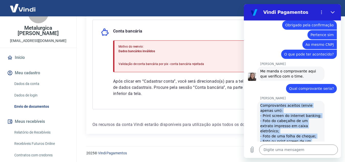
drag, startPoint x: 306, startPoint y: 131, endPoint x: 261, endPoint y: 124, distance: 45.2
click at [253, 124] on div "[PERSON_NAME] diz: Comprovantes aceitos (envie apenas um): - Print screen do in…" at bounding box center [294, 125] width 93 height 51
click at [280, 123] on div "Comprovantes aceitos (envie apenas um): - Print screen do internet banking; - F…" at bounding box center [290, 126] width 61 height 46
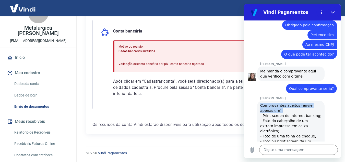
drag, startPoint x: 263, startPoint y: 96, endPoint x: 281, endPoint y: 98, distance: 18.3
click at [281, 103] on div "Comprovantes aceitos (envie apenas um): - Print screen do internet banking; - F…" at bounding box center [290, 126] width 61 height 46
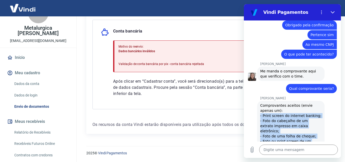
drag, startPoint x: 306, startPoint y: 132, endPoint x: 260, endPoint y: 104, distance: 53.8
click at [260, 104] on div "Comprovantes aceitos (envie apenas um): - Print screen do internet banking; - F…" at bounding box center [290, 126] width 61 height 46
drag, startPoint x: 260, startPoint y: 104, endPoint x: 302, endPoint y: 132, distance: 50.3
click at [302, 132] on div "Comprovantes aceitos (envie apenas um): - Print screen do internet banking; - F…" at bounding box center [290, 126] width 61 height 46
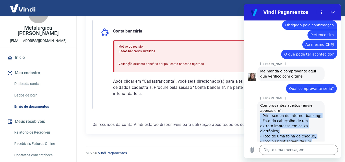
click at [302, 132] on div "Comprovantes aceitos (envie apenas um): - Print screen do internet banking; - F…" at bounding box center [290, 126] width 61 height 46
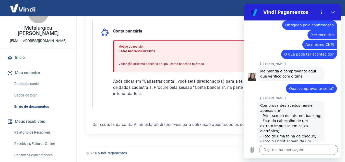
scroll to position [408, 0]
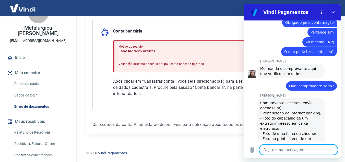
click at [291, 149] on textarea at bounding box center [298, 149] width 79 height 10
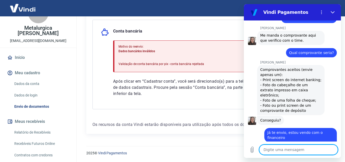
scroll to position [434, 0]
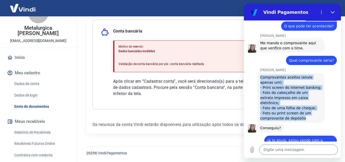
drag, startPoint x: 308, startPoint y: 100, endPoint x: 252, endPoint y: 66, distance: 66.0
click at [252, 72] on div "[PERSON_NAME] diz: Comprovantes aceitos (envie apenas um): - Print screen do in…" at bounding box center [294, 97] width 93 height 51
click at [272, 75] on div "Comprovantes aceitos (envie apenas um): - Print screen do internet banking; - F…" at bounding box center [290, 98] width 61 height 46
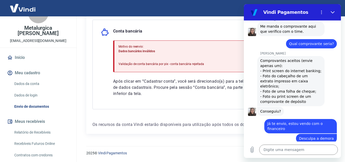
scroll to position [459, 0]
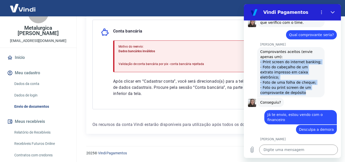
drag, startPoint x: 260, startPoint y: 52, endPoint x: 302, endPoint y: 78, distance: 48.9
click at [302, 78] on div "Comprovantes aceitos (envie apenas um): - Print screen do internet banking; - F…" at bounding box center [290, 72] width 61 height 46
copy div "- Print screen do internet banking; - Foto do cabeçalho de um extrato impresso …"
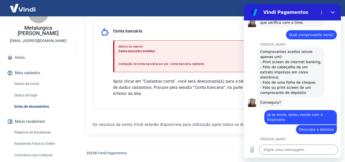
click at [292, 124] on div "diz: Desculpa a demora" at bounding box center [290, 129] width 93 height 10
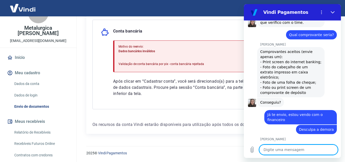
scroll to position [469, 0]
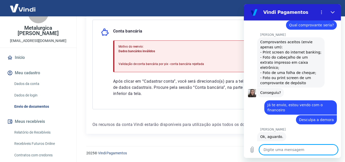
click at [292, 145] on textarea at bounding box center [298, 149] width 79 height 10
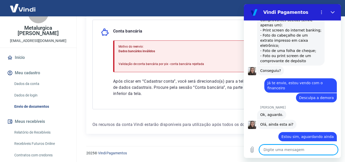
scroll to position [508, 0]
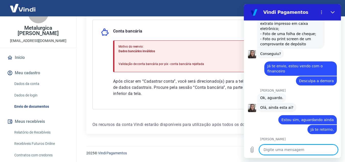
click at [298, 149] on textarea at bounding box center [298, 149] width 79 height 10
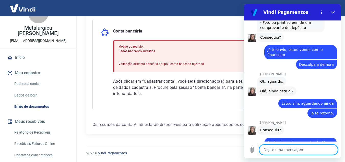
scroll to position [525, 0]
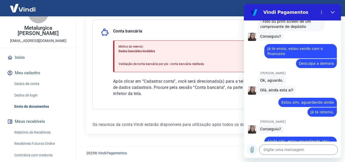
click at [254, 149] on icon "Carregar arquivo" at bounding box center [252, 149] width 6 height 6
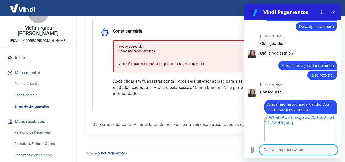
click at [302, 149] on textarea at bounding box center [298, 149] width 79 height 10
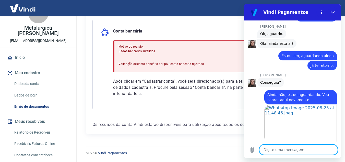
scroll to position [572, 0]
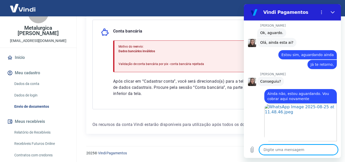
click at [279, 147] on textarea at bounding box center [298, 149] width 79 height 10
click at [254, 151] on icon "Carregar arquivo" at bounding box center [252, 149] width 6 height 6
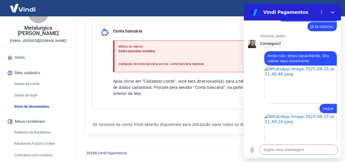
scroll to position [627, 0]
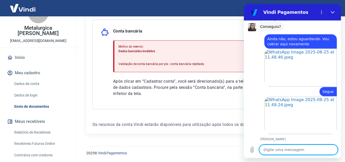
click at [290, 151] on textarea at bounding box center [298, 149] width 79 height 10
click at [306, 148] on textarea at bounding box center [298, 149] width 79 height 10
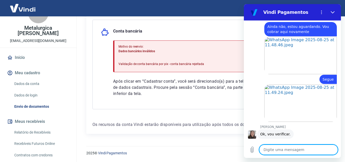
scroll to position [666, 0]
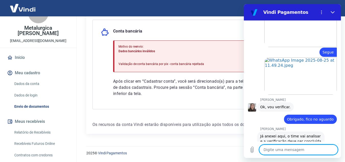
click at [287, 149] on textarea at bounding box center [298, 149] width 79 height 10
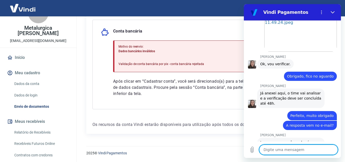
scroll to position [710, 0]
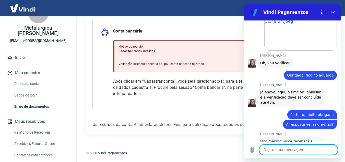
click at [304, 151] on textarea at bounding box center [298, 149] width 79 height 10
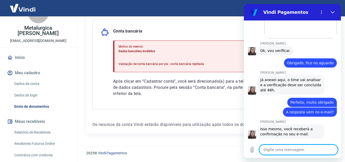
scroll to position [744, 0]
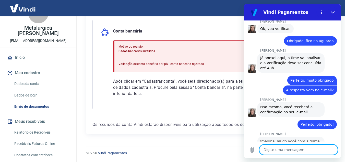
click at [303, 147] on textarea at bounding box center [298, 149] width 79 height 10
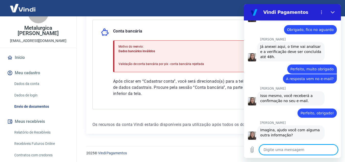
scroll to position [757, 0]
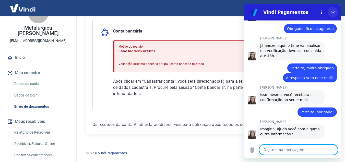
click at [334, 12] on icon "Fechar" at bounding box center [333, 12] width 4 height 4
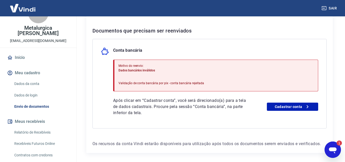
scroll to position [72, 0]
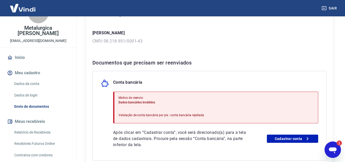
drag, startPoint x: 334, startPoint y: 149, endPoint x: 415, endPoint y: 278, distance: 152.3
click at [334, 149] on icon "Abrir janela de mensagens, 1 mensagem não lida" at bounding box center [333, 150] width 8 height 6
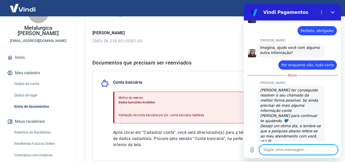
scroll to position [881, 0]
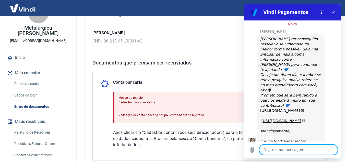
click at [299, 146] on textarea at bounding box center [298, 149] width 79 height 10
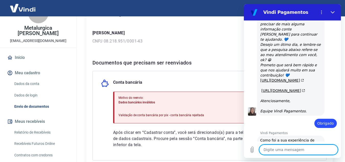
scroll to position [922, 0]
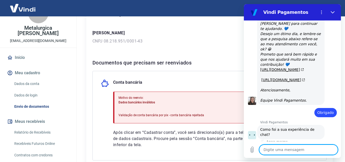
click at [304, 146] on button "Boa 👍" at bounding box center [301, 153] width 21 height 15
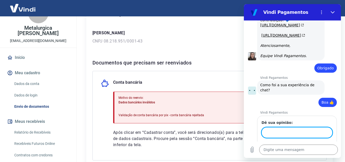
scroll to position [966, 0]
drag, startPoint x: 335, startPoint y: 12, endPoint x: 578, endPoint y: 16, distance: 243.6
click at [334, 12] on button "Fechar" at bounding box center [333, 12] width 10 height 10
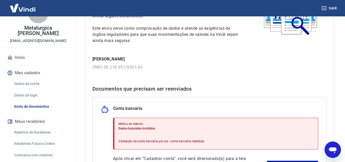
scroll to position [0, 0]
